Goal: Task Accomplishment & Management: Manage account settings

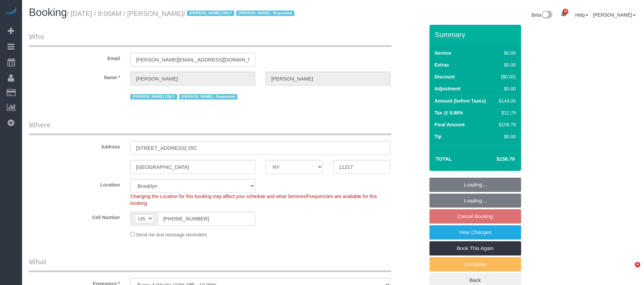
select select "NY"
select select "1"
select select "spot1"
select select "number:61"
select select "number:77"
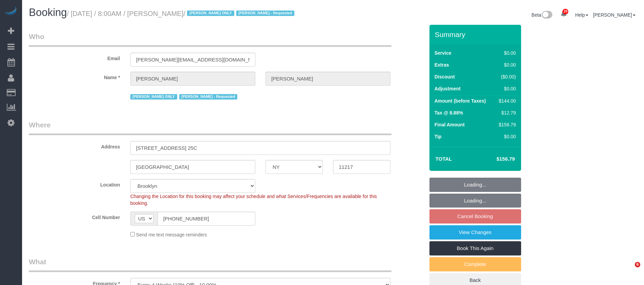
select select "number:15"
select select "number:5"
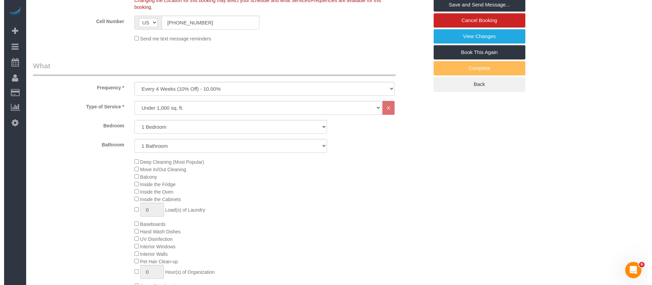
scroll to position [136, 0]
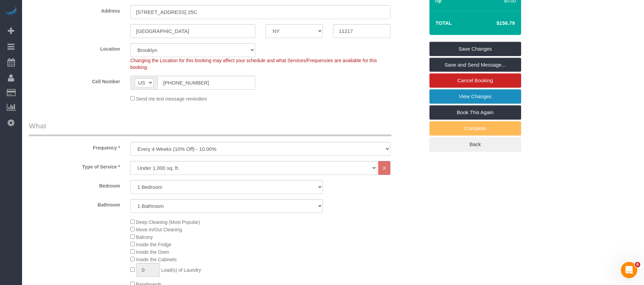
click at [498, 91] on link "View Changes" at bounding box center [475, 96] width 92 height 14
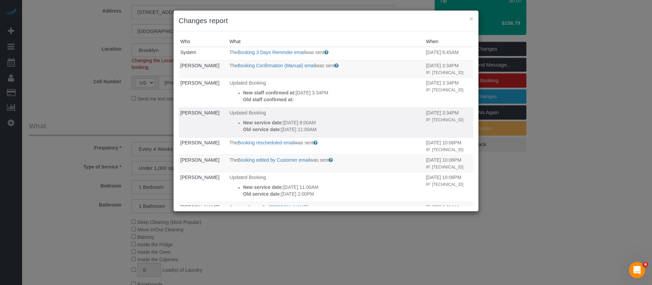
drag, startPoint x: 279, startPoint y: 104, endPoint x: 313, endPoint y: 130, distance: 42.1
click at [313, 130] on tbody "System The Booking 3 Days Reminder email was sent Sent 3 days before the bookin…" at bounding box center [325, 227] width 295 height 361
click at [330, 133] on p "Old service date: 09/30/2025 11:00AM" at bounding box center [333, 129] width 180 height 7
drag, startPoint x: 292, startPoint y: 133, endPoint x: 328, endPoint y: 134, distance: 35.7
click at [321, 133] on div "New service date: 09/30/2025 8:00AM Old service date: 09/30/2025 11:00AM" at bounding box center [333, 126] width 180 height 14
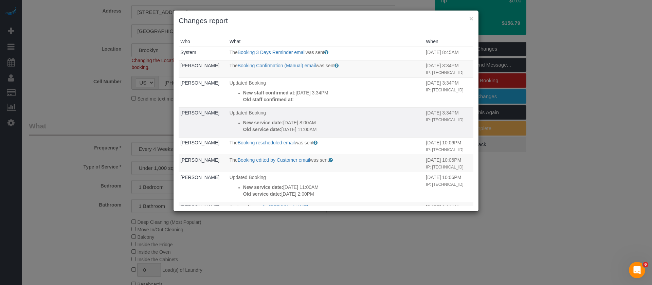
click at [345, 133] on p "Old service date: 09/30/2025 11:00AM" at bounding box center [333, 129] width 180 height 7
drag, startPoint x: 296, startPoint y: 136, endPoint x: 318, endPoint y: 138, distance: 22.2
click at [318, 133] on p "Old service date: 09/30/2025 11:00AM" at bounding box center [333, 129] width 180 height 7
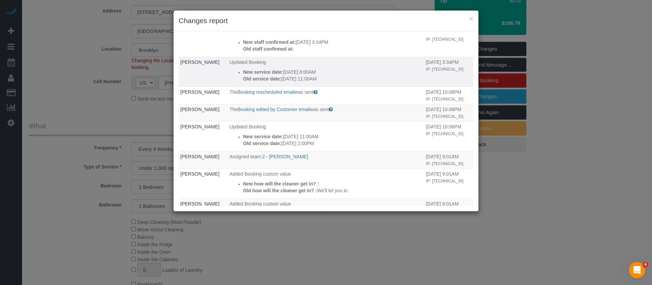
scroll to position [51, 0]
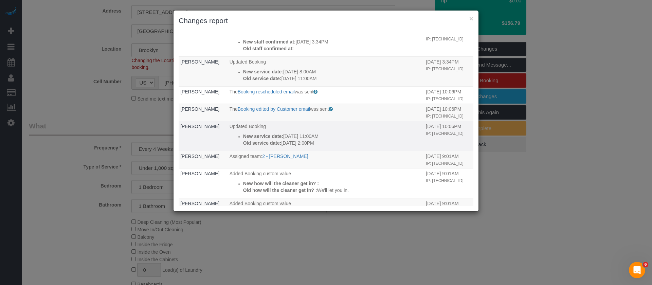
drag, startPoint x: 250, startPoint y: 150, endPoint x: 304, endPoint y: 156, distance: 54.3
click at [304, 151] on td "Updated Booking New service date: 09/30/2025 11:00AM Old service date: 09/29/20…" at bounding box center [326, 136] width 196 height 30
click at [323, 139] on p "New service date: 09/30/2025 11:00AM" at bounding box center [333, 136] width 180 height 7
drag, startPoint x: 263, startPoint y: 159, endPoint x: 316, endPoint y: 161, distance: 52.7
click at [316, 146] on div "New service date: 09/30/2025 11:00AM Old service date: 09/29/2025 2:00PM" at bounding box center [333, 140] width 180 height 14
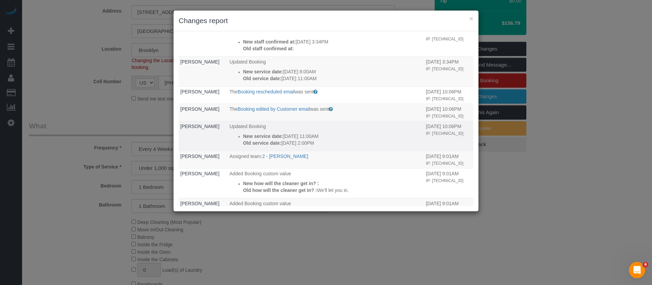
click at [348, 139] on p "New service date: 09/30/2025 11:00AM" at bounding box center [333, 136] width 180 height 7
drag, startPoint x: 294, startPoint y: 166, endPoint x: 303, endPoint y: 168, distance: 8.9
click at [303, 151] on td "Updated Booking New service date: 09/30/2025 11:00AM Old service date: 09/29/20…" at bounding box center [326, 136] width 196 height 30
click at [314, 146] on p "Old service date: 09/29/2025 2:00PM" at bounding box center [333, 142] width 180 height 7
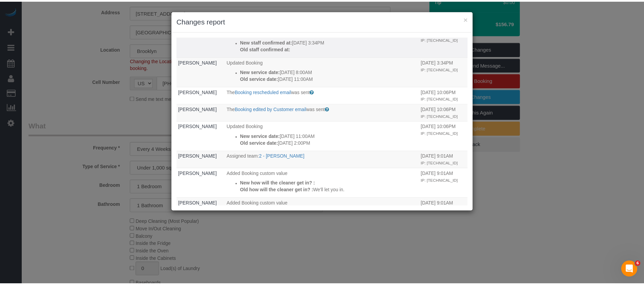
scroll to position [0, 0]
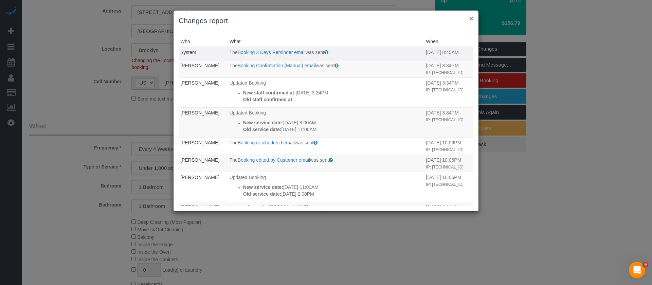
drag, startPoint x: 472, startPoint y: 21, endPoint x: 462, endPoint y: 29, distance: 12.7
click at [472, 21] on button "×" at bounding box center [471, 18] width 4 height 7
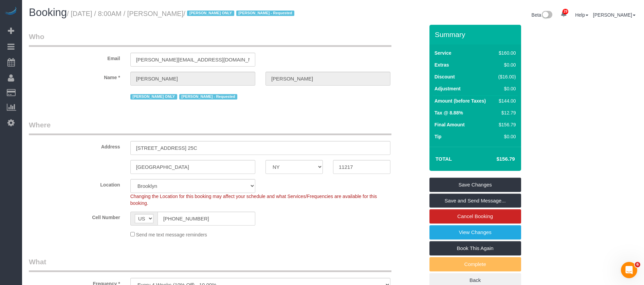
click at [177, 12] on small "/ September 30, 2025 / 8:00AM / Tyler Marcolini / Alketa Tomaj ONLY Alketa Toma…" at bounding box center [181, 13] width 229 height 7
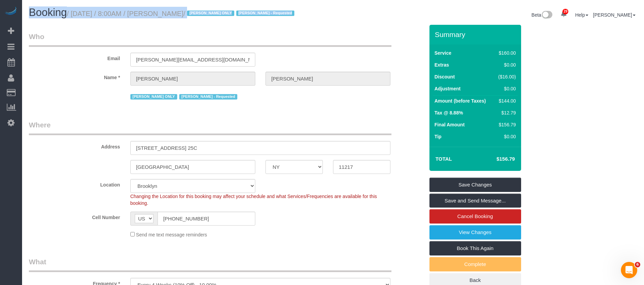
click at [177, 12] on small "/ September 30, 2025 / 8:00AM / Tyler Marcolini / Alketa Tomaj ONLY Alketa Toma…" at bounding box center [181, 13] width 229 height 7
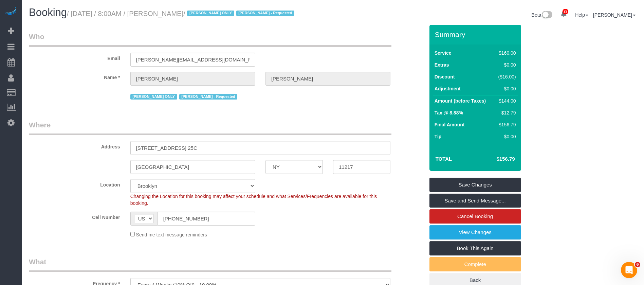
click at [337, 41] on legend "Who" at bounding box center [210, 39] width 362 height 15
drag, startPoint x: 172, startPoint y: 14, endPoint x: 214, endPoint y: 15, distance: 42.8
click at [214, 15] on small "/ September 30, 2025 / 8:00AM / Tyler Marcolini / Alketa Tomaj ONLY Alketa Toma…" at bounding box center [181, 13] width 229 height 7
copy small "[PERSON_NAME]"
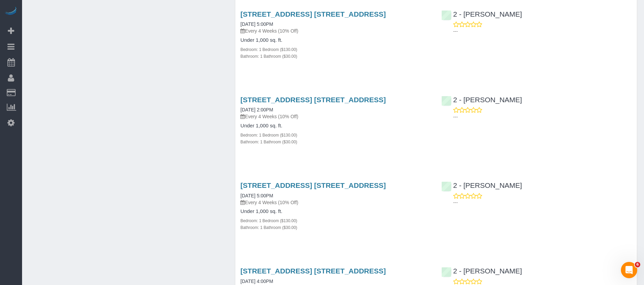
scroll to position [602, 0]
